Goal: Information Seeking & Learning: Check status

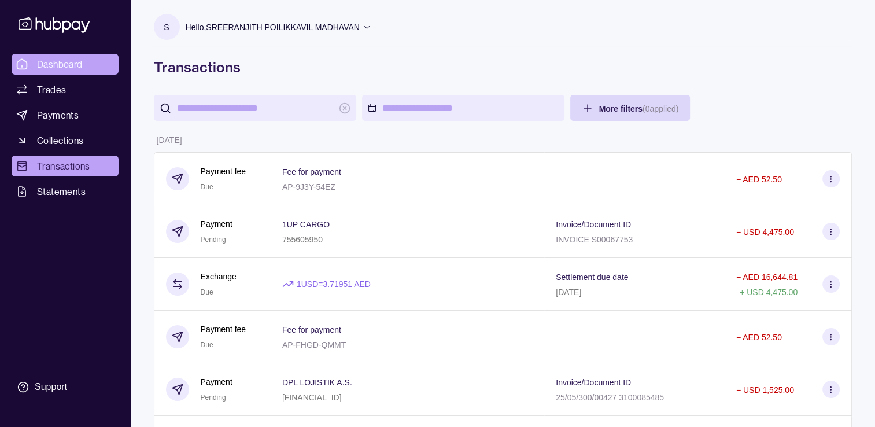
click at [75, 60] on span "Dashboard" at bounding box center [60, 64] width 46 height 14
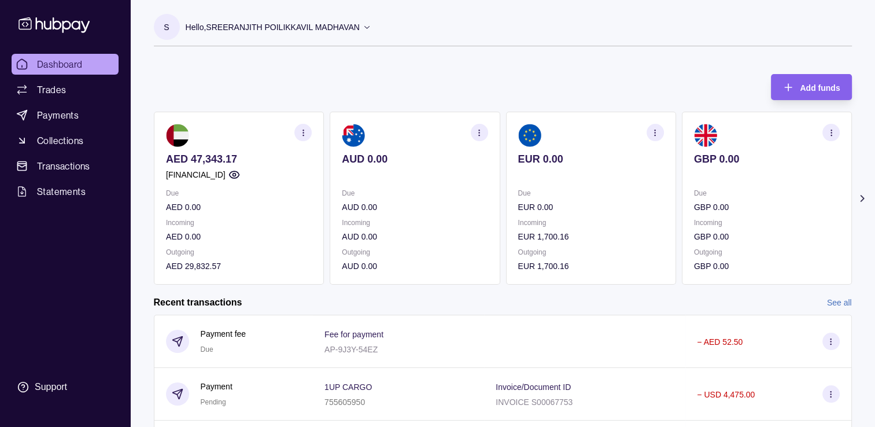
click at [252, 240] on p "AED 0.00" at bounding box center [239, 236] width 146 height 13
click at [574, 229] on div "Incoming EUR 1,700.16" at bounding box center [591, 229] width 146 height 27
click at [573, 233] on p "EUR 1,700.16" at bounding box center [591, 236] width 146 height 13
click at [536, 146] on img at bounding box center [529, 135] width 23 height 23
click at [548, 193] on p "Due" at bounding box center [591, 193] width 146 height 13
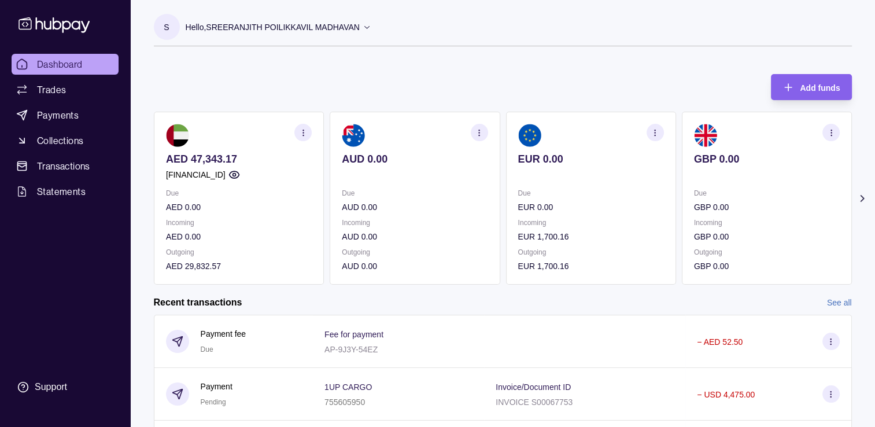
click at [577, 249] on p "Outgoing" at bounding box center [591, 252] width 146 height 13
click at [589, 272] on p "EUR 1,700.16" at bounding box center [591, 266] width 146 height 13
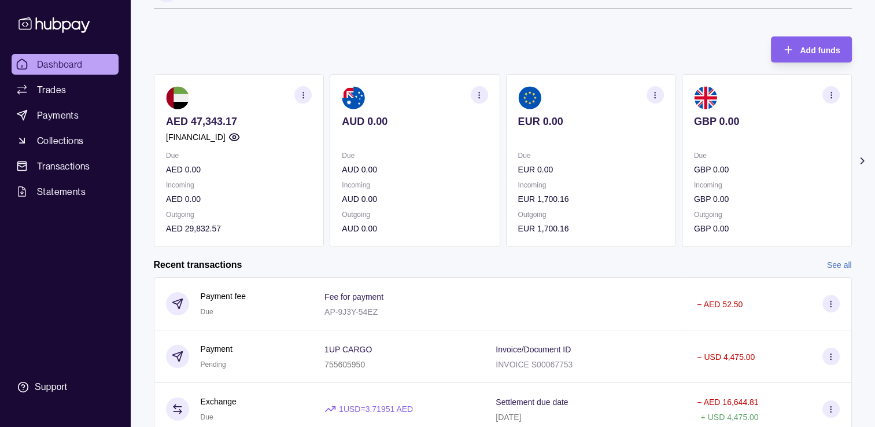
scroll to position [58, 0]
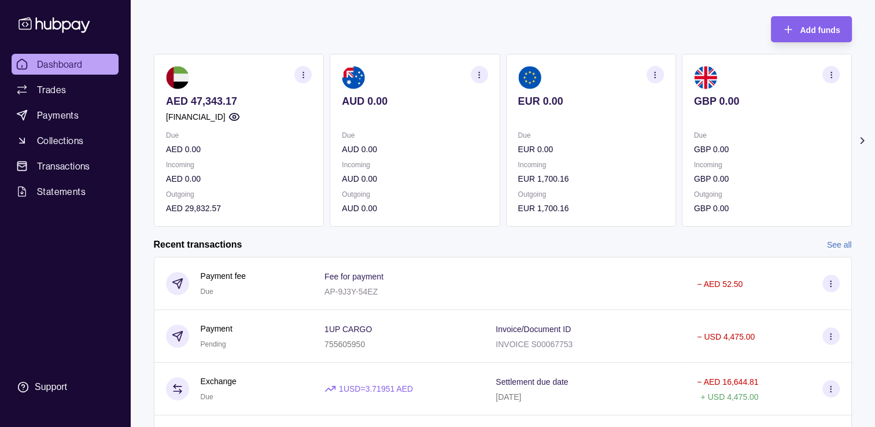
click at [544, 181] on p "EUR 1,700.16" at bounding box center [591, 178] width 146 height 13
click at [118, 178] on ul "Dashboard Trades Payments Collections Transactions Statements" at bounding box center [65, 128] width 107 height 148
click at [651, 69] on section "button" at bounding box center [654, 74] width 17 height 17
click at [570, 75] on link "View transactions" at bounding box center [569, 74] width 63 height 13
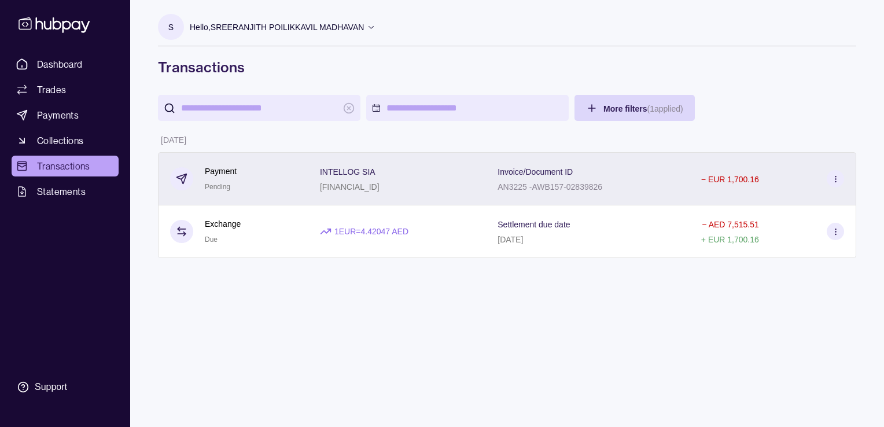
click at [539, 176] on p "Invoice/Document ID" at bounding box center [535, 171] width 75 height 9
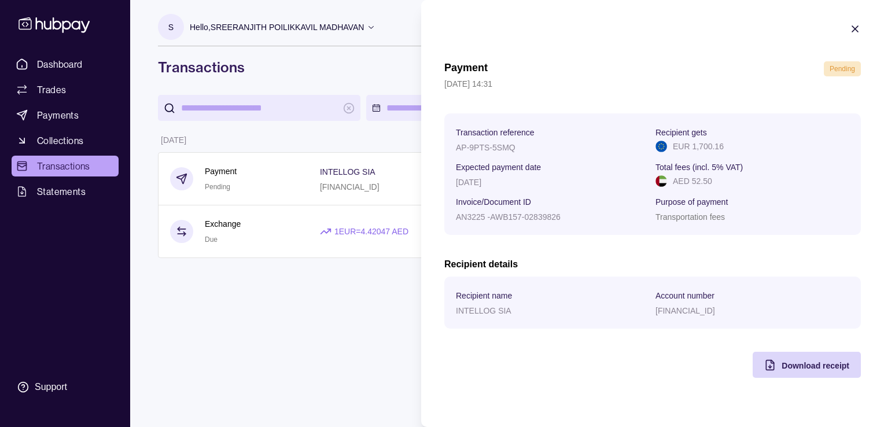
click at [420, 295] on html "Dashboard Trades Payments Collections Transactions Statements Support S Hello, …" at bounding box center [442, 213] width 884 height 427
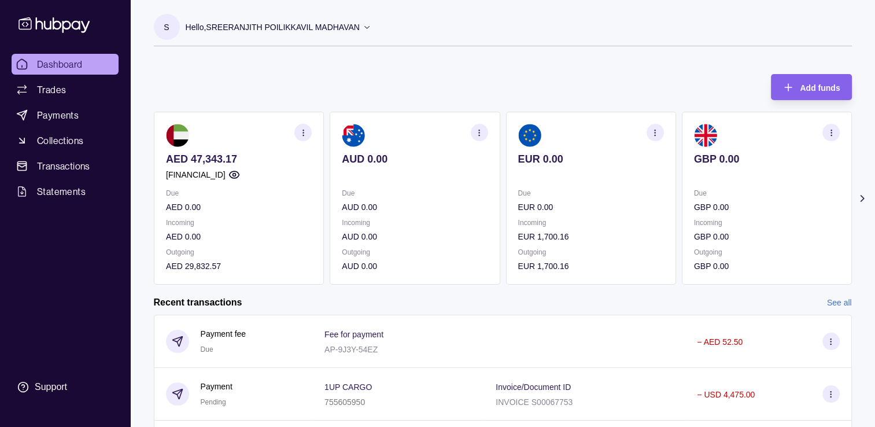
click at [860, 194] on icon at bounding box center [862, 199] width 12 height 12
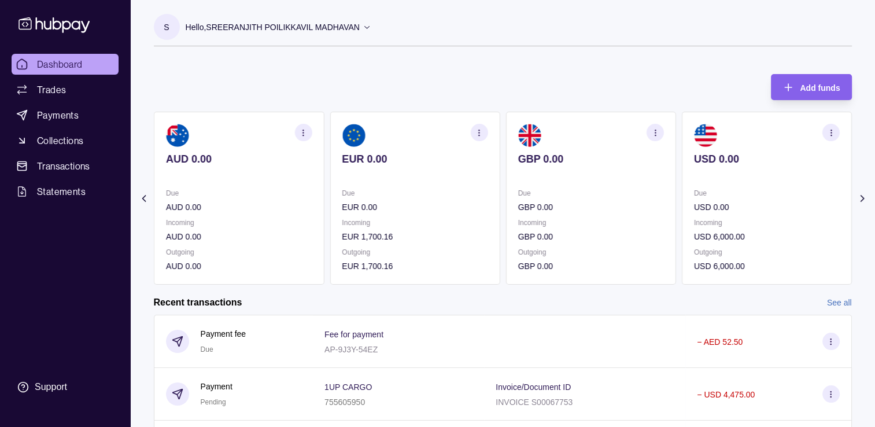
click at [861, 198] on icon at bounding box center [862, 199] width 12 height 12
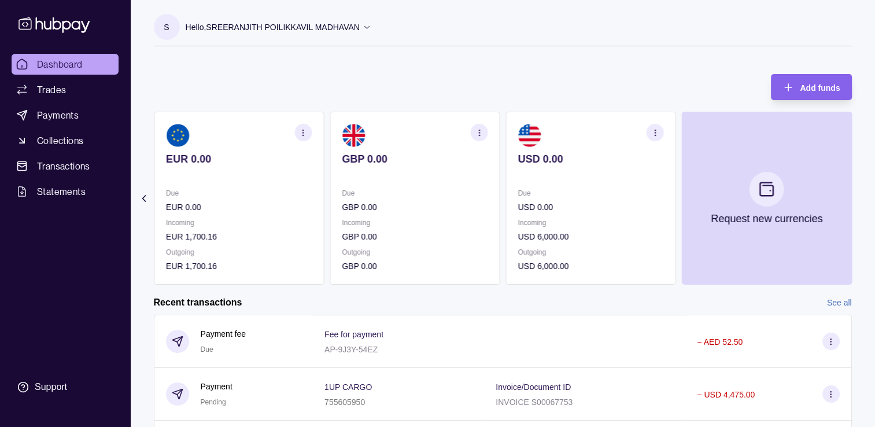
click at [67, 78] on ul "Dashboard Trades Payments Collections Transactions Statements" at bounding box center [65, 128] width 107 height 148
click at [65, 119] on span "Payments" at bounding box center [58, 115] width 42 height 14
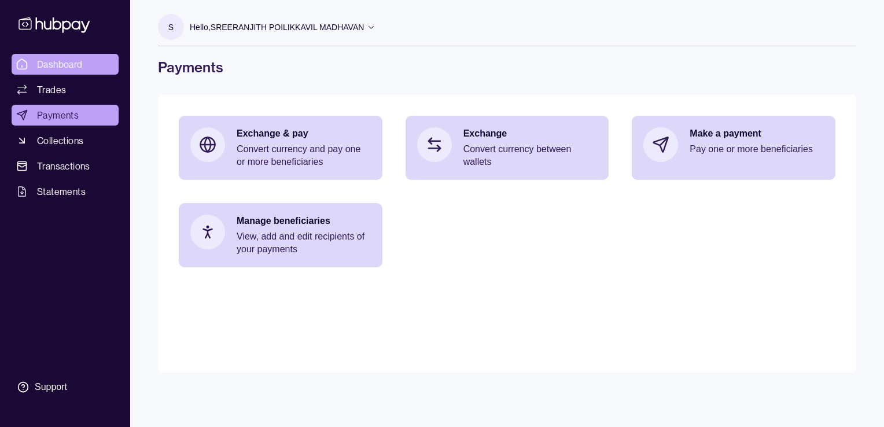
click at [66, 62] on span "Dashboard" at bounding box center [60, 64] width 46 height 14
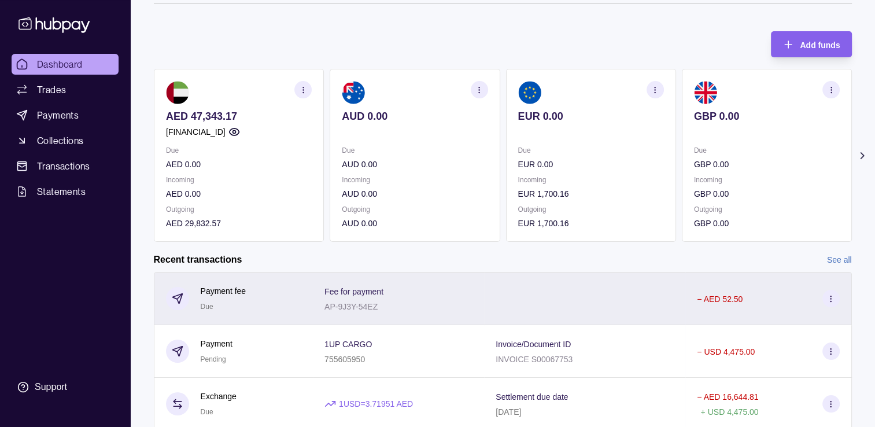
scroll to position [190, 0]
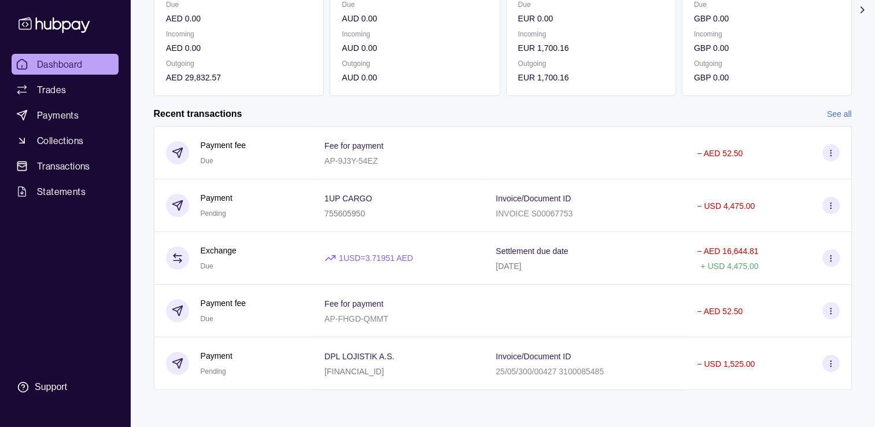
click at [837, 105] on section "Add funds AED 47,343.17 [FINANCIAL_ID] Due AED 0.00 Incoming AED 0.00 Outgoing …" at bounding box center [503, 143] width 745 height 539
click at [836, 110] on link "See all" at bounding box center [839, 114] width 25 height 13
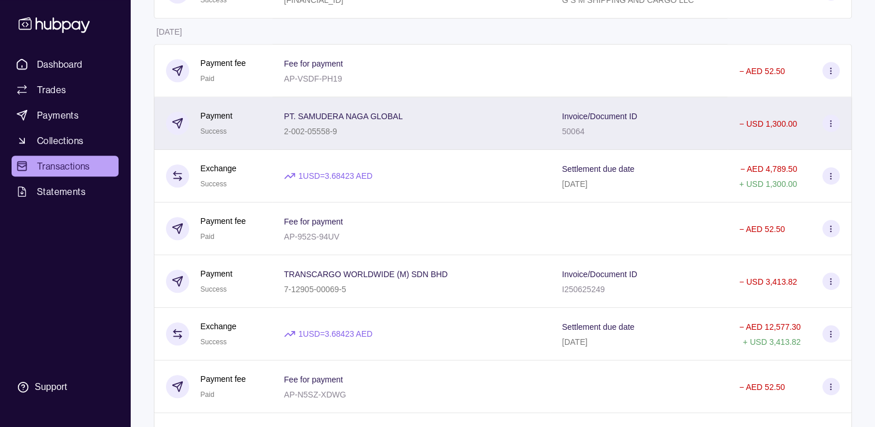
scroll to position [694, 0]
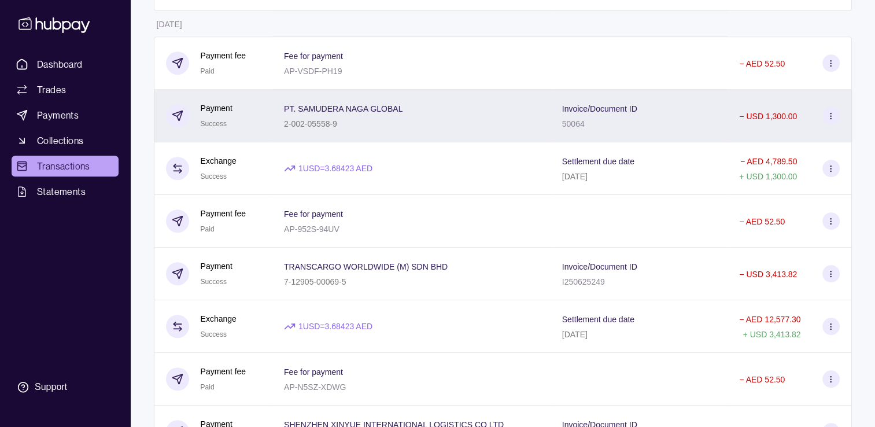
click at [377, 120] on div "PT. SAMUDERA NAGA GLOBAL 2-002-05558-9" at bounding box center [343, 115] width 119 height 29
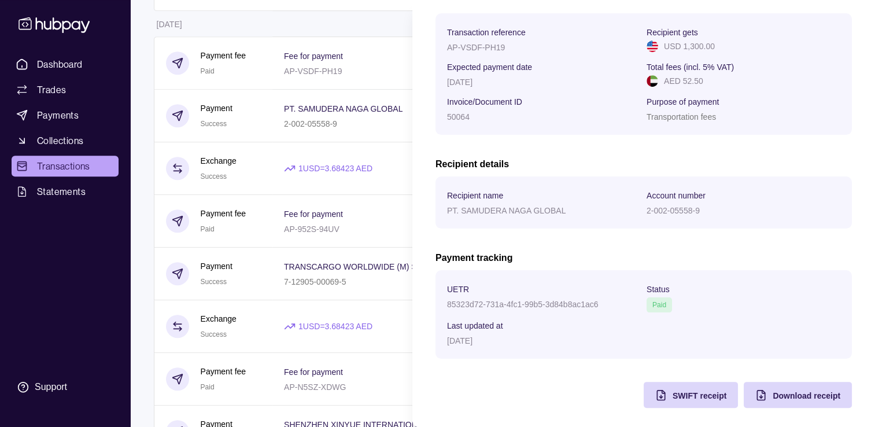
scroll to position [180, 0]
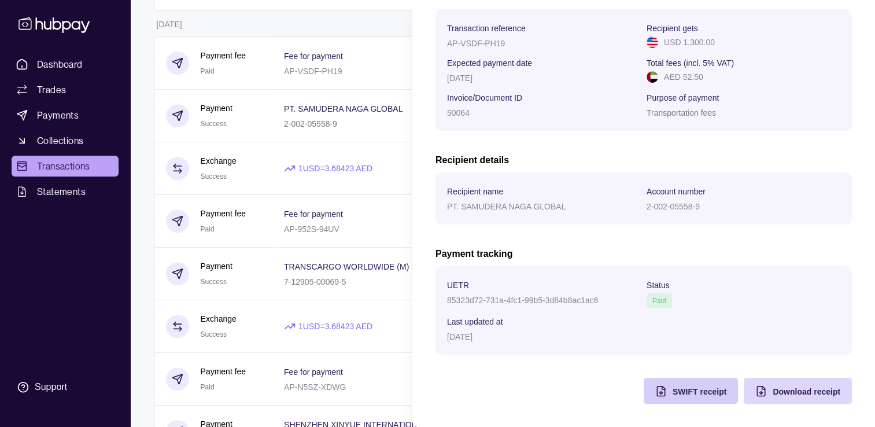
click at [691, 386] on div "SWIFT receipt" at bounding box center [700, 391] width 54 height 14
